Goal: Task Accomplishment & Management: Use online tool/utility

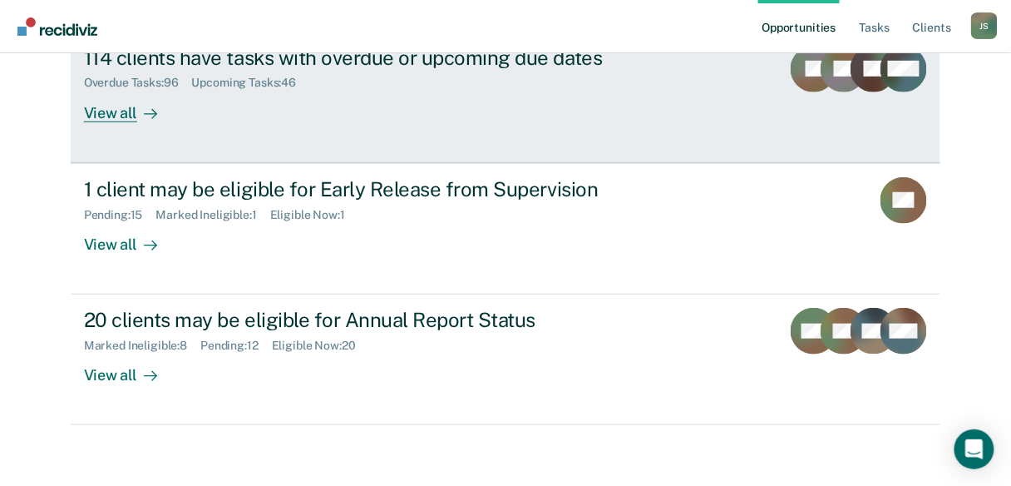
scroll to position [220, 0]
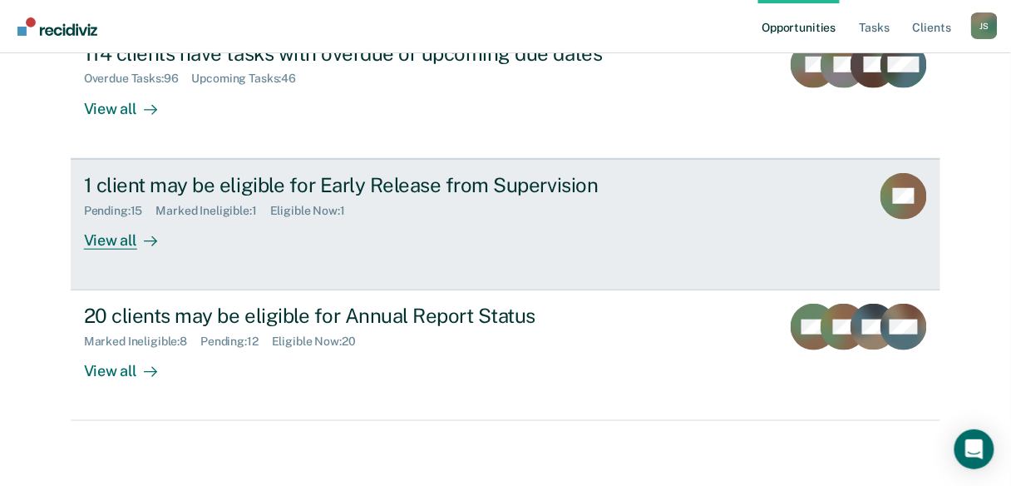
click at [108, 245] on div "View all" at bounding box center [130, 233] width 93 height 32
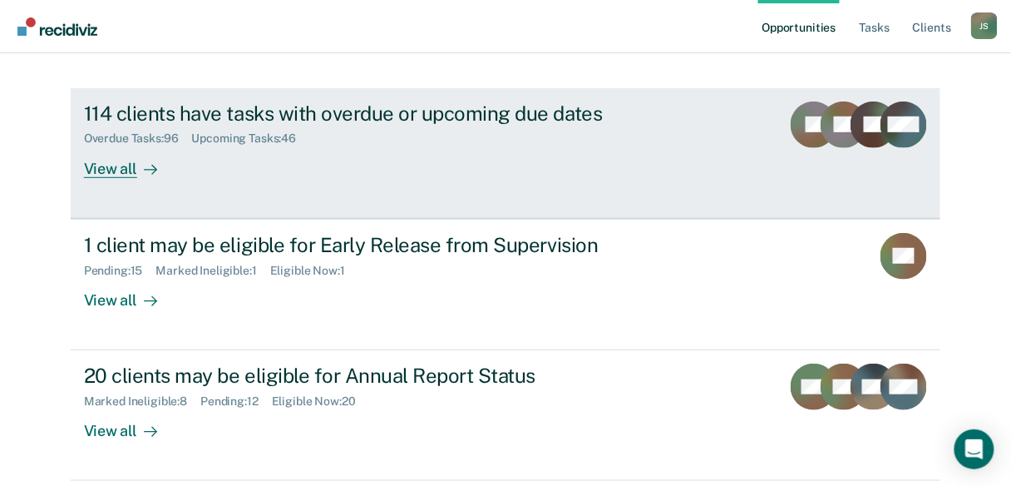
scroll to position [86, 0]
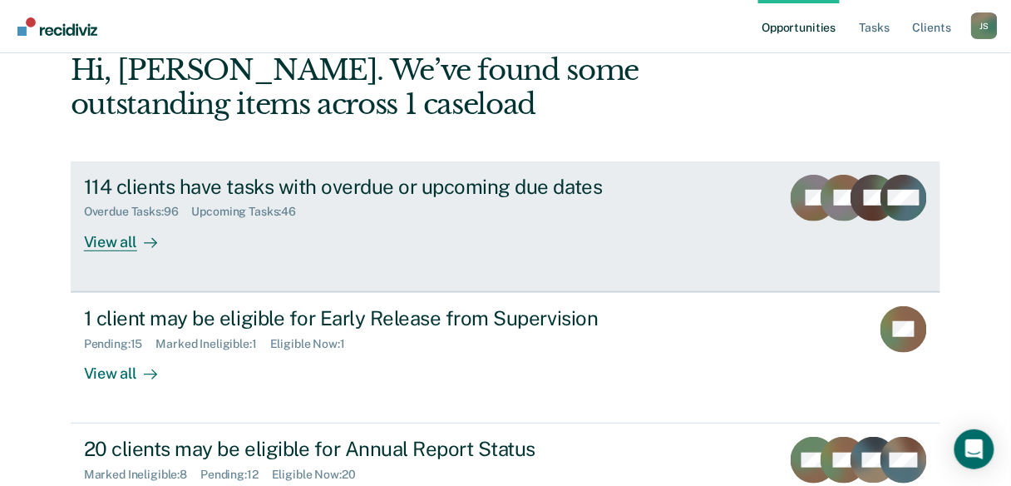
click at [116, 249] on div "View all" at bounding box center [130, 235] width 93 height 32
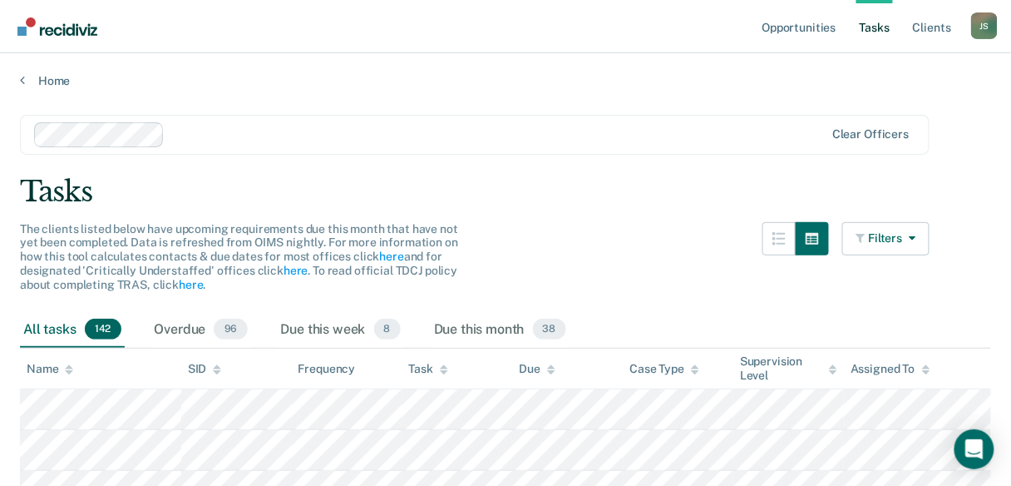
click at [548, 368] on icon at bounding box center [551, 369] width 8 height 11
click at [554, 368] on icon at bounding box center [551, 366] width 8 height 4
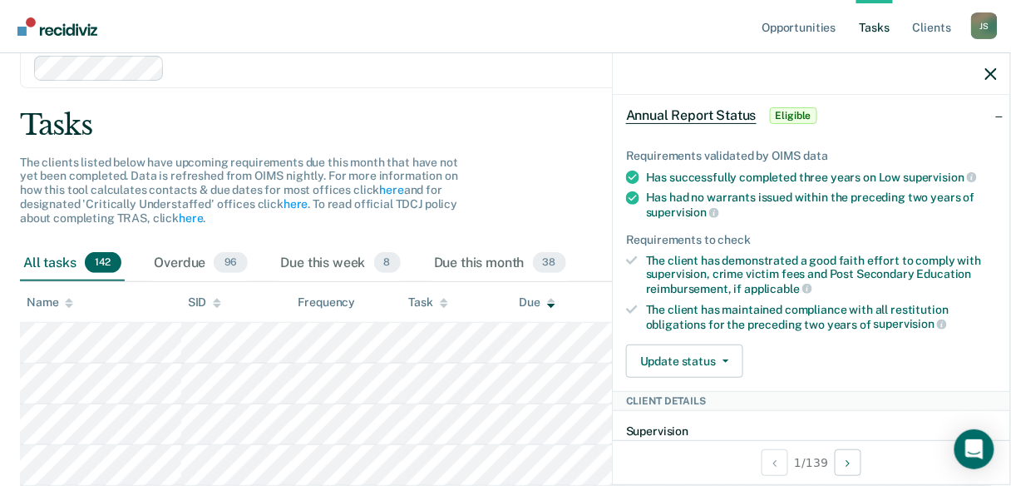
scroll to position [266, 0]
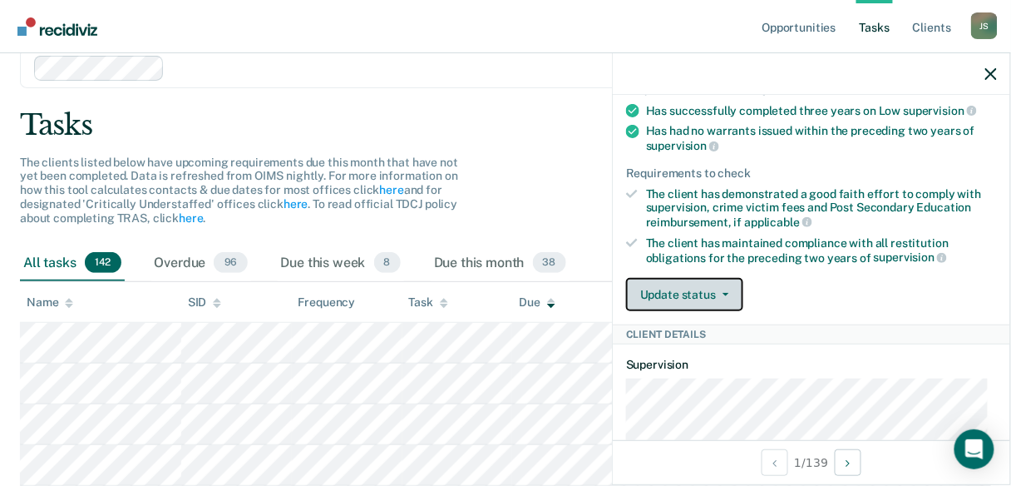
click at [730, 293] on button "Update status" at bounding box center [684, 294] width 117 height 33
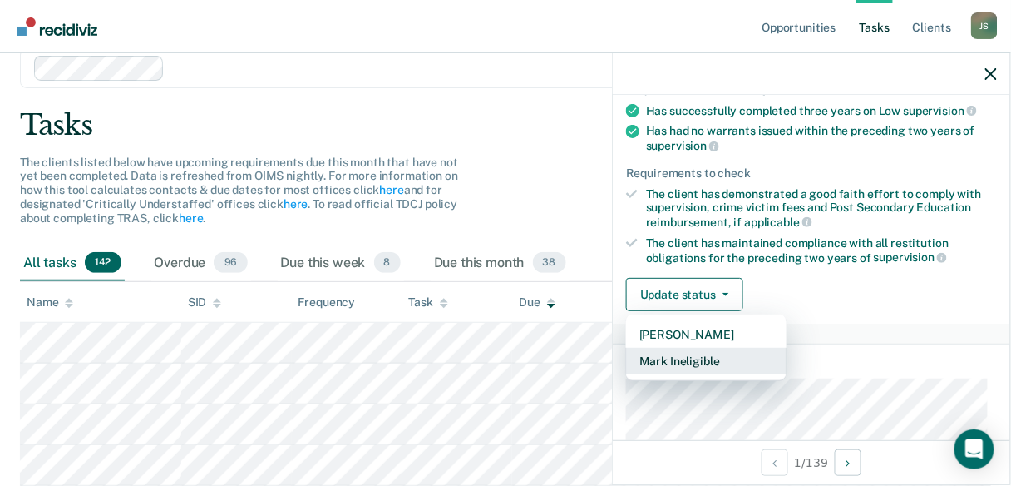
click at [726, 352] on button "Mark Ineligible" at bounding box center [706, 361] width 161 height 27
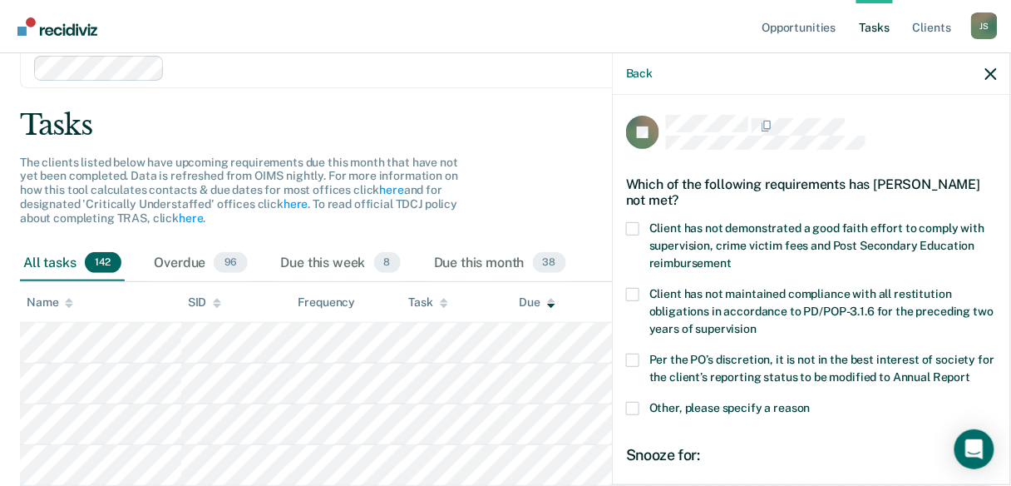
scroll to position [180, 0]
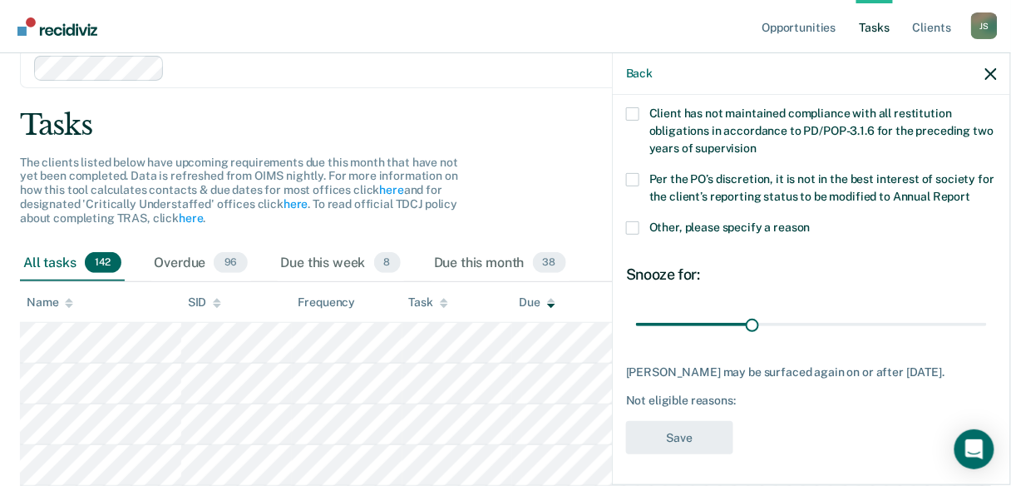
click at [631, 231] on label "Other, please specify a reason" at bounding box center [811, 229] width 371 height 17
click at [811, 221] on input "Other, please specify a reason" at bounding box center [811, 221] width 0 height 0
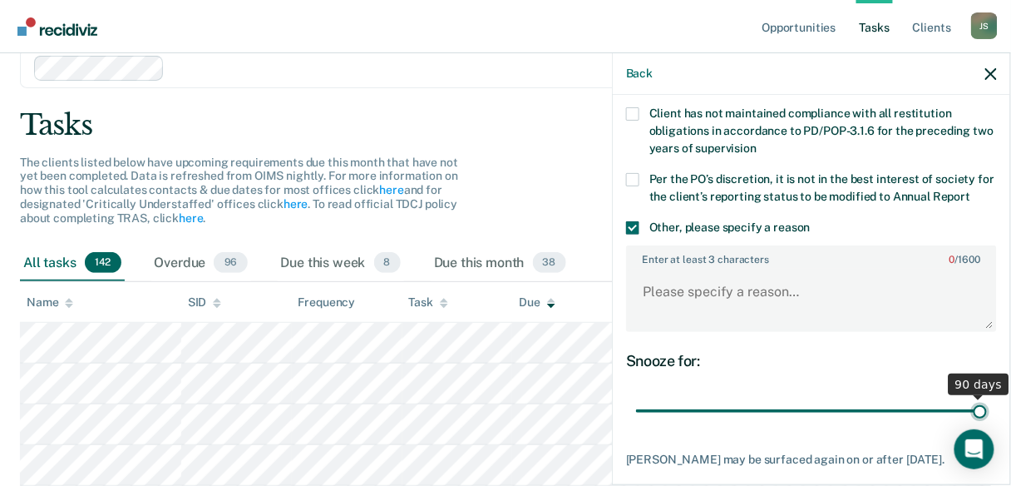
drag, startPoint x: 745, startPoint y: 408, endPoint x: 974, endPoint y: 416, distance: 228.9
type input "90"
click at [974, 416] on input "range" at bounding box center [811, 411] width 351 height 29
click at [991, 74] on icon "button" at bounding box center [992, 74] width 12 height 12
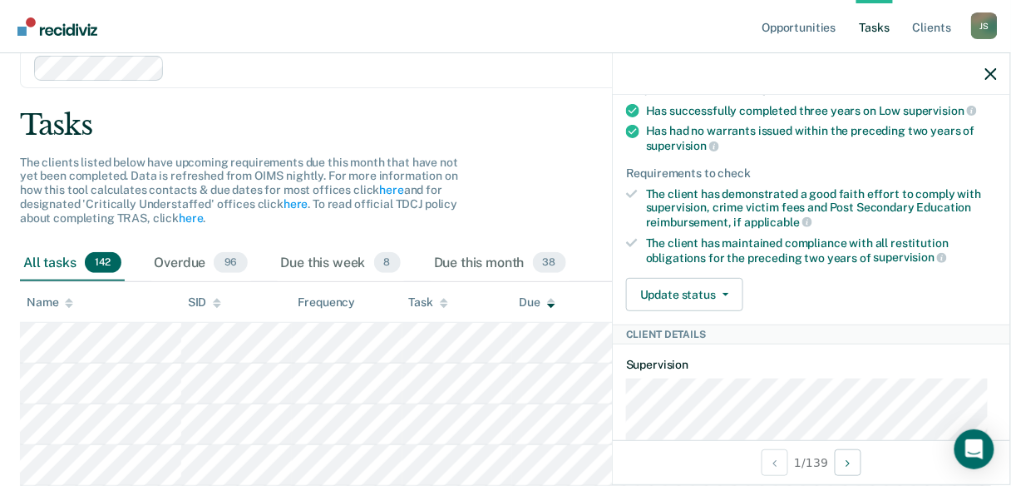
click at [384, 131] on div "Tasks" at bounding box center [505, 125] width 971 height 34
click at [993, 79] on icon "button" at bounding box center [992, 74] width 12 height 12
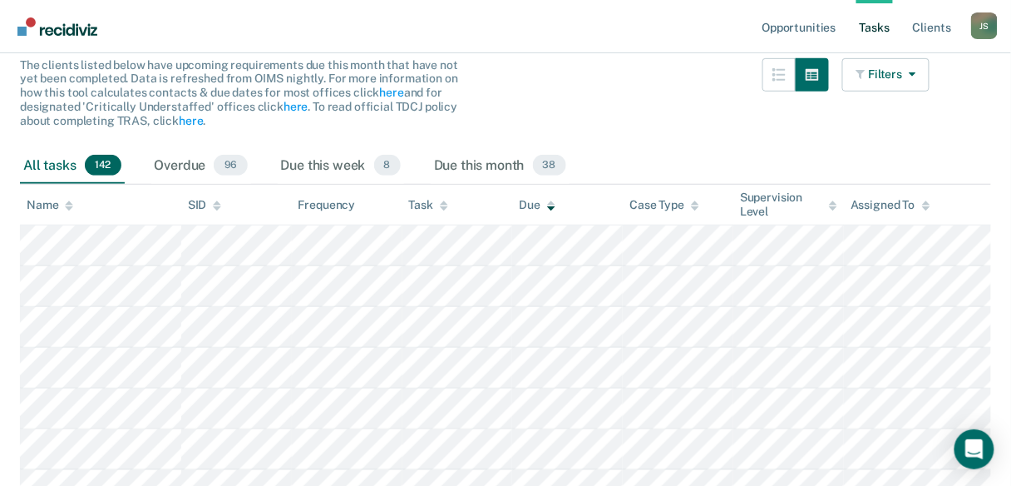
scroll to position [67, 0]
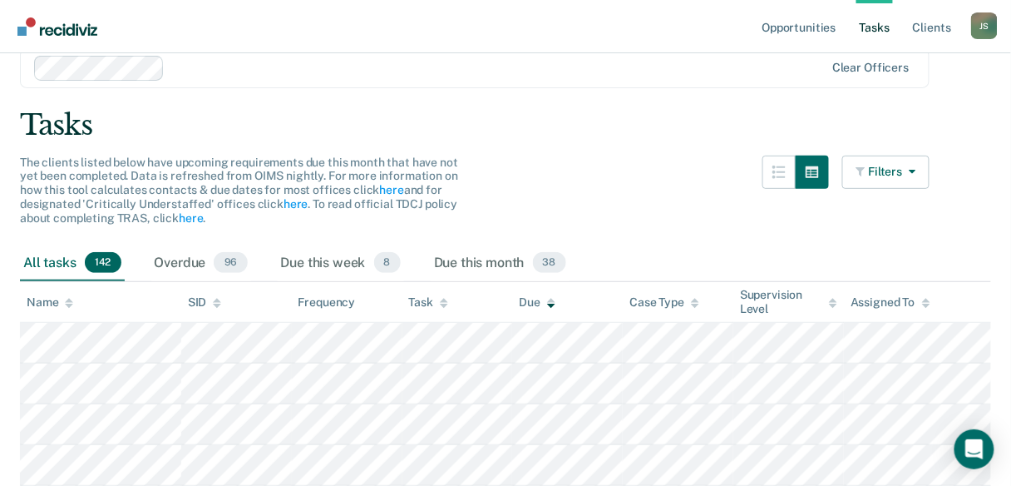
click at [447, 300] on icon at bounding box center [444, 303] width 8 height 11
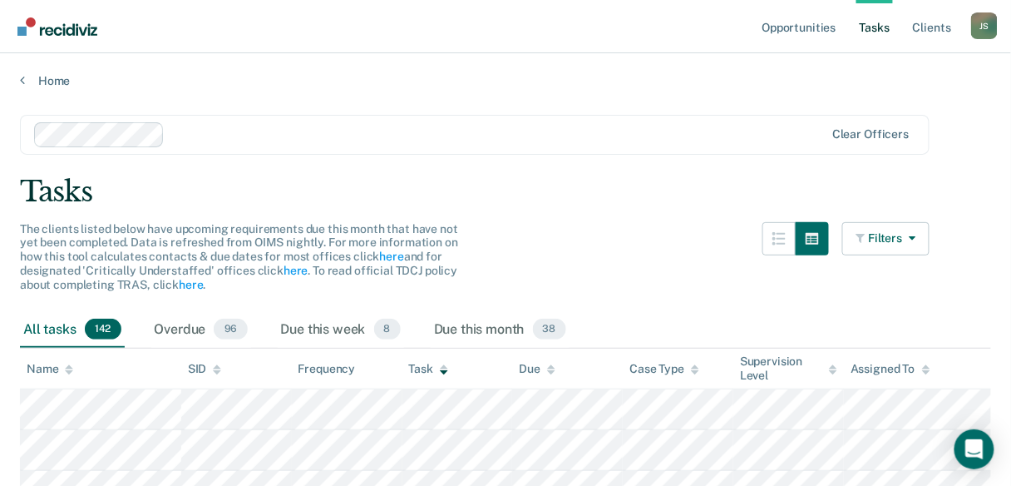
scroll to position [0, 0]
